Goal: Register for event/course

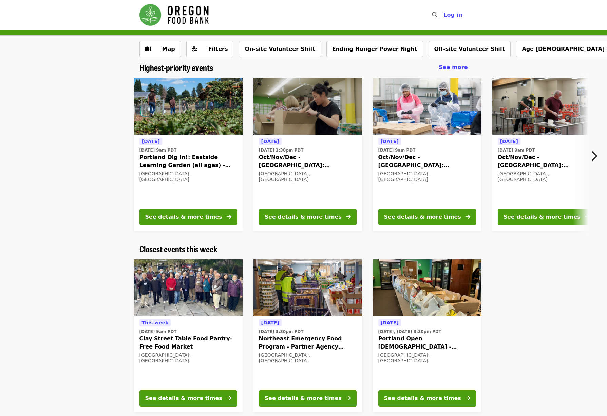
click at [592, 156] on icon "chevron-right icon" at bounding box center [593, 156] width 7 height 13
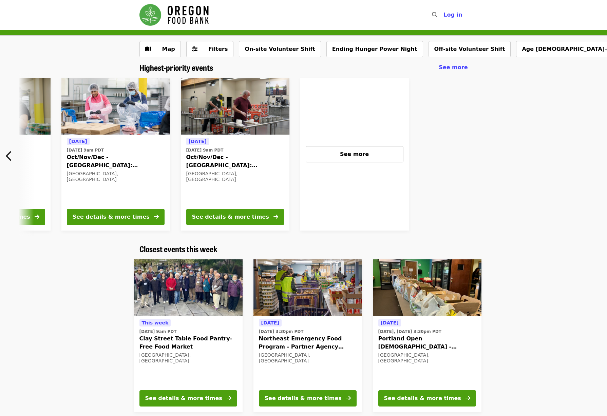
scroll to position [0, 313]
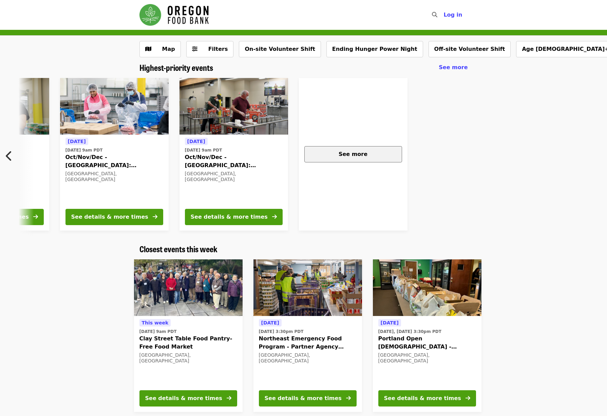
click at [377, 152] on div "See more" at bounding box center [353, 154] width 86 height 8
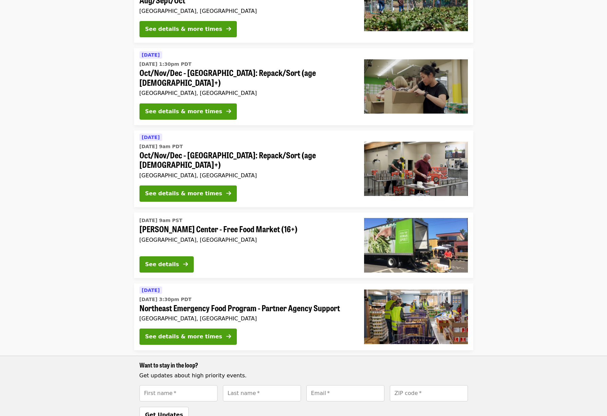
scroll to position [0, 0]
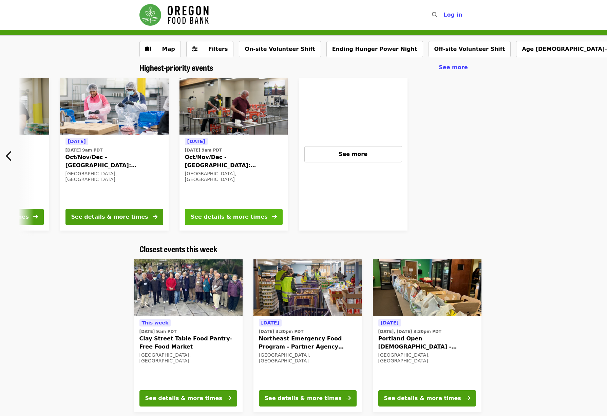
click at [236, 212] on button "See details & more times" at bounding box center [234, 217] width 98 height 16
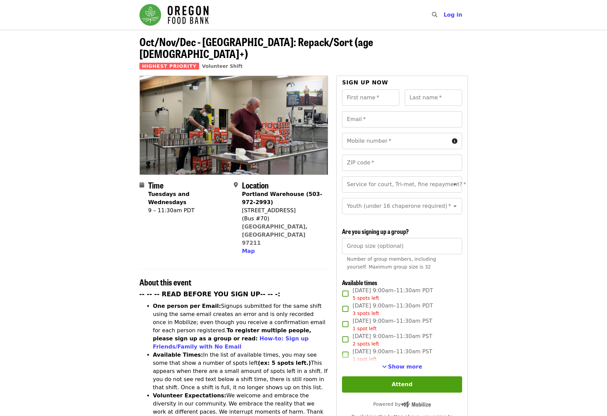
click at [410, 364] on span "Show more" at bounding box center [405, 367] width 34 height 6
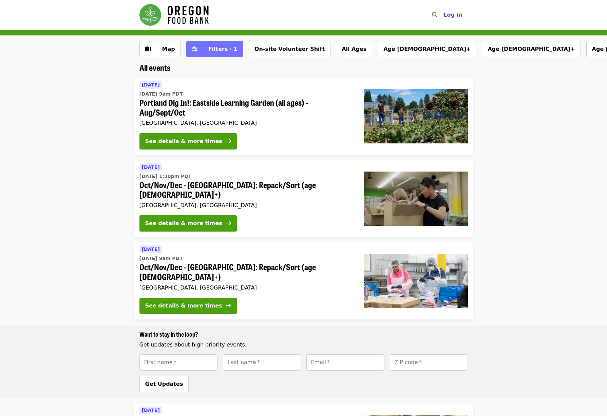
click at [198, 44] on button "Filters · 1" at bounding box center [214, 49] width 57 height 16
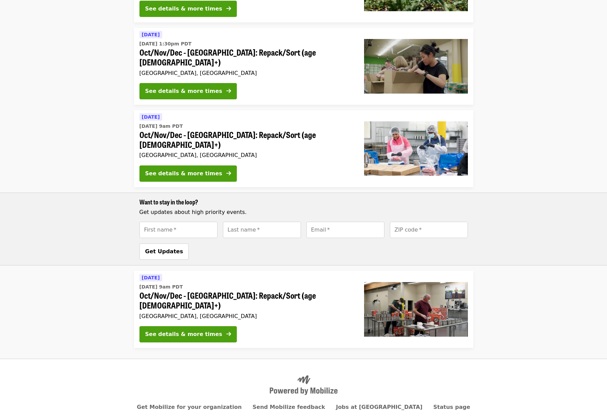
scroll to position [426, 0]
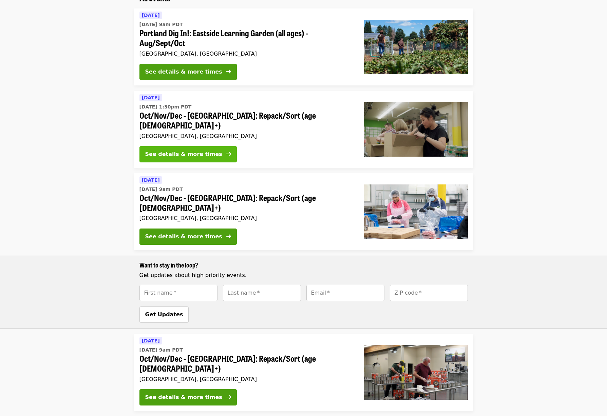
click at [186, 150] on div "See details & more times" at bounding box center [183, 154] width 77 height 8
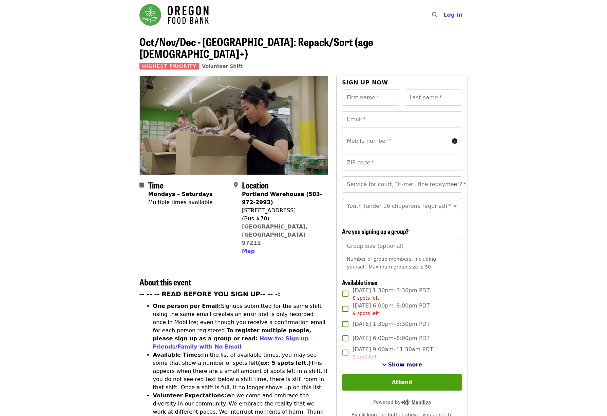
click at [399, 362] on span "Show more" at bounding box center [405, 365] width 34 height 6
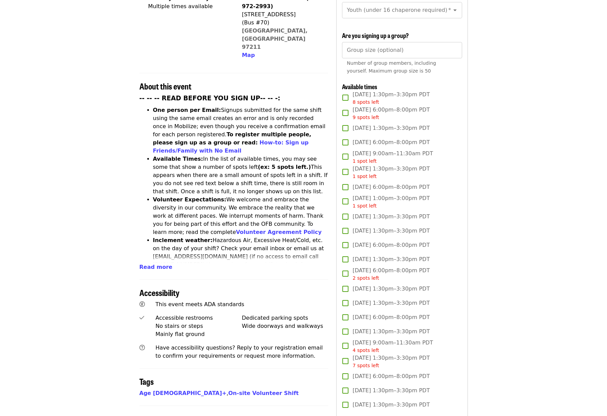
scroll to position [195, 0]
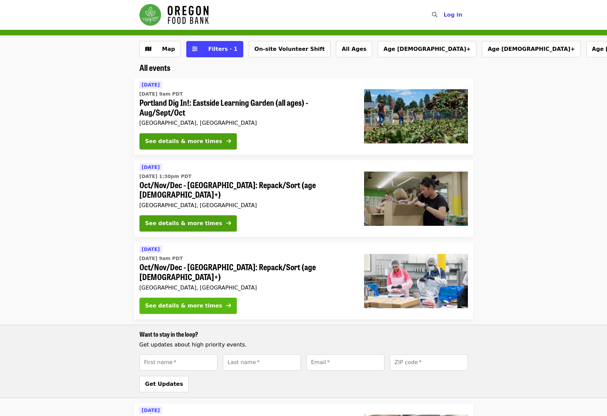
click at [177, 302] on div "See details & more times" at bounding box center [183, 306] width 77 height 8
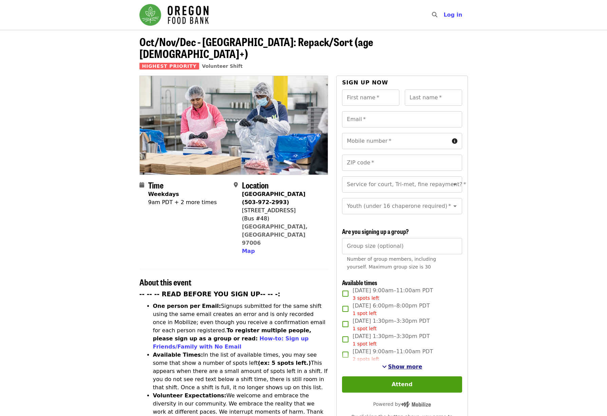
click at [401, 364] on span "Show more" at bounding box center [405, 367] width 34 height 6
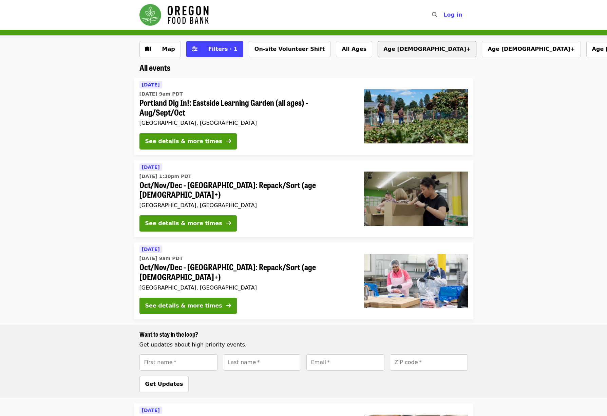
click at [378, 47] on button "Age [DEMOGRAPHIC_DATA]+" at bounding box center [427, 49] width 99 height 16
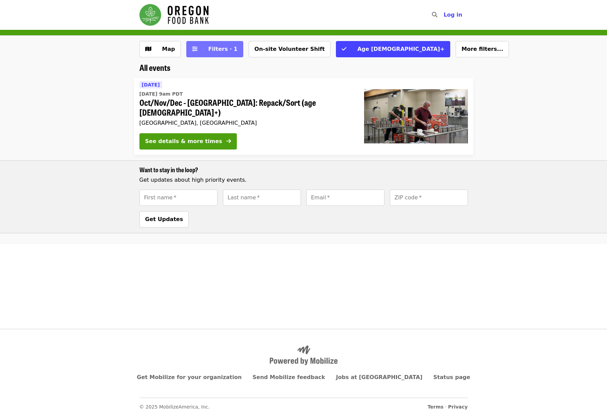
click at [212, 50] on span "Filters · 1" at bounding box center [222, 49] width 29 height 6
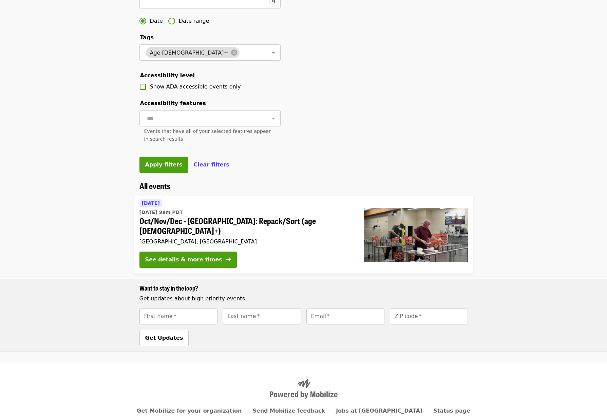
scroll to position [262, 0]
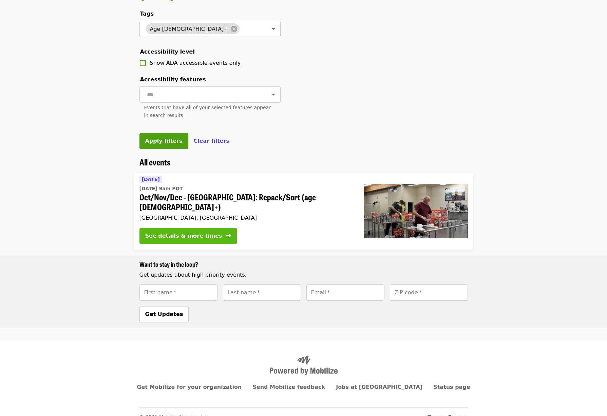
click at [183, 232] on div "See details & more times" at bounding box center [183, 236] width 77 height 8
